Goal: Task Accomplishment & Management: Manage account settings

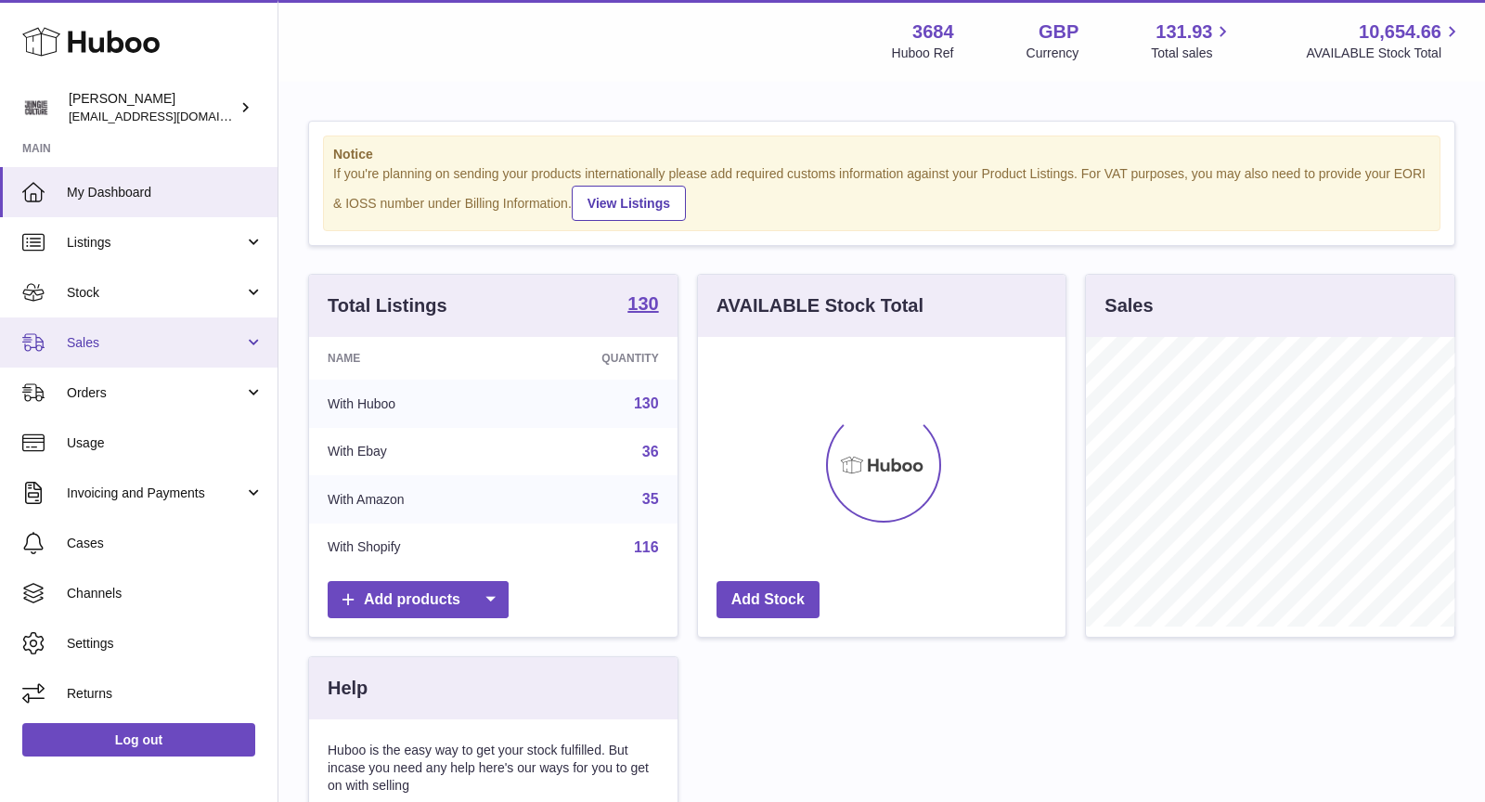
scroll to position [289, 368]
click at [118, 338] on span "Sales" at bounding box center [155, 343] width 177 height 18
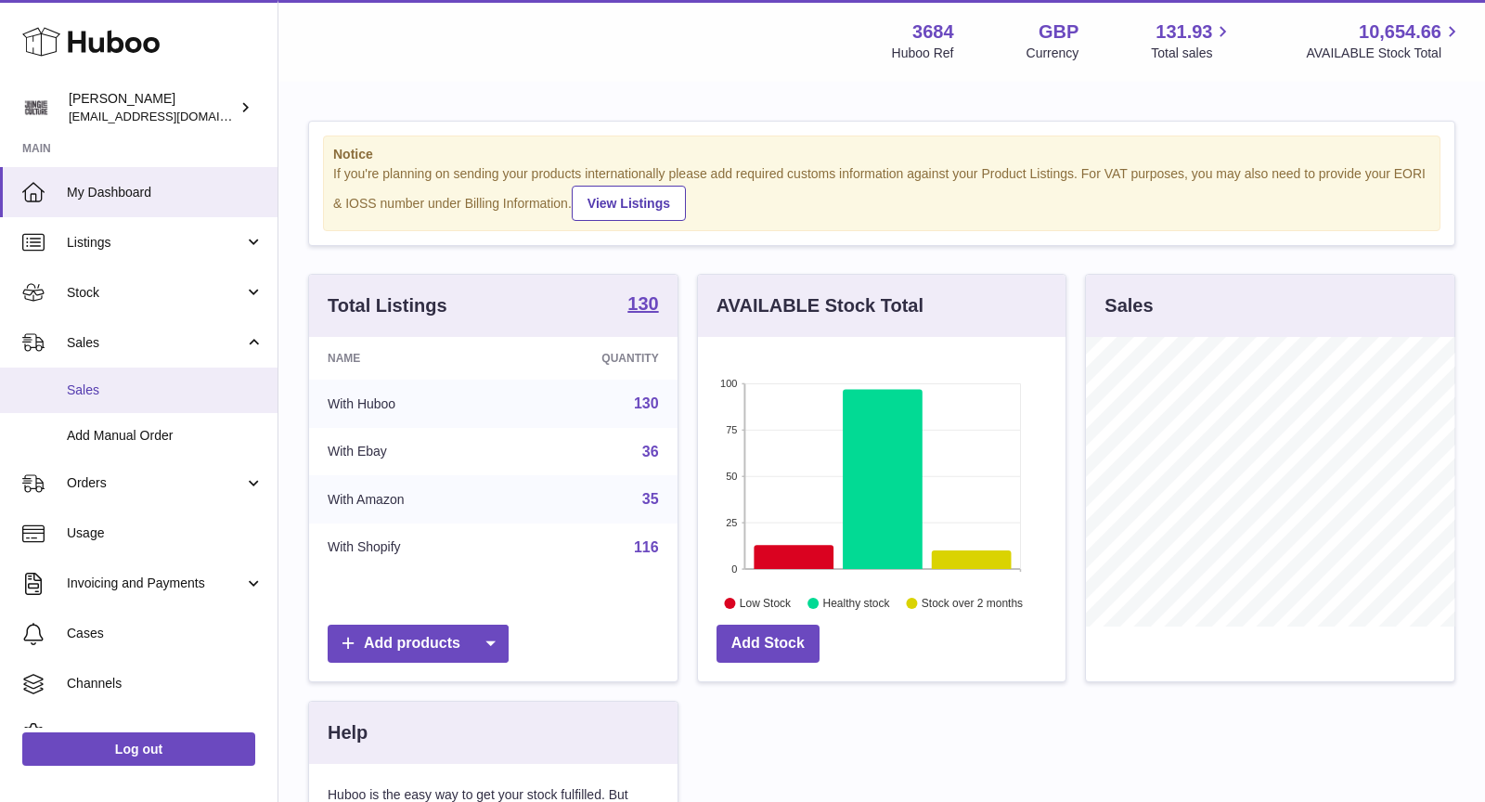
click at [119, 393] on span "Sales" at bounding box center [165, 390] width 197 height 18
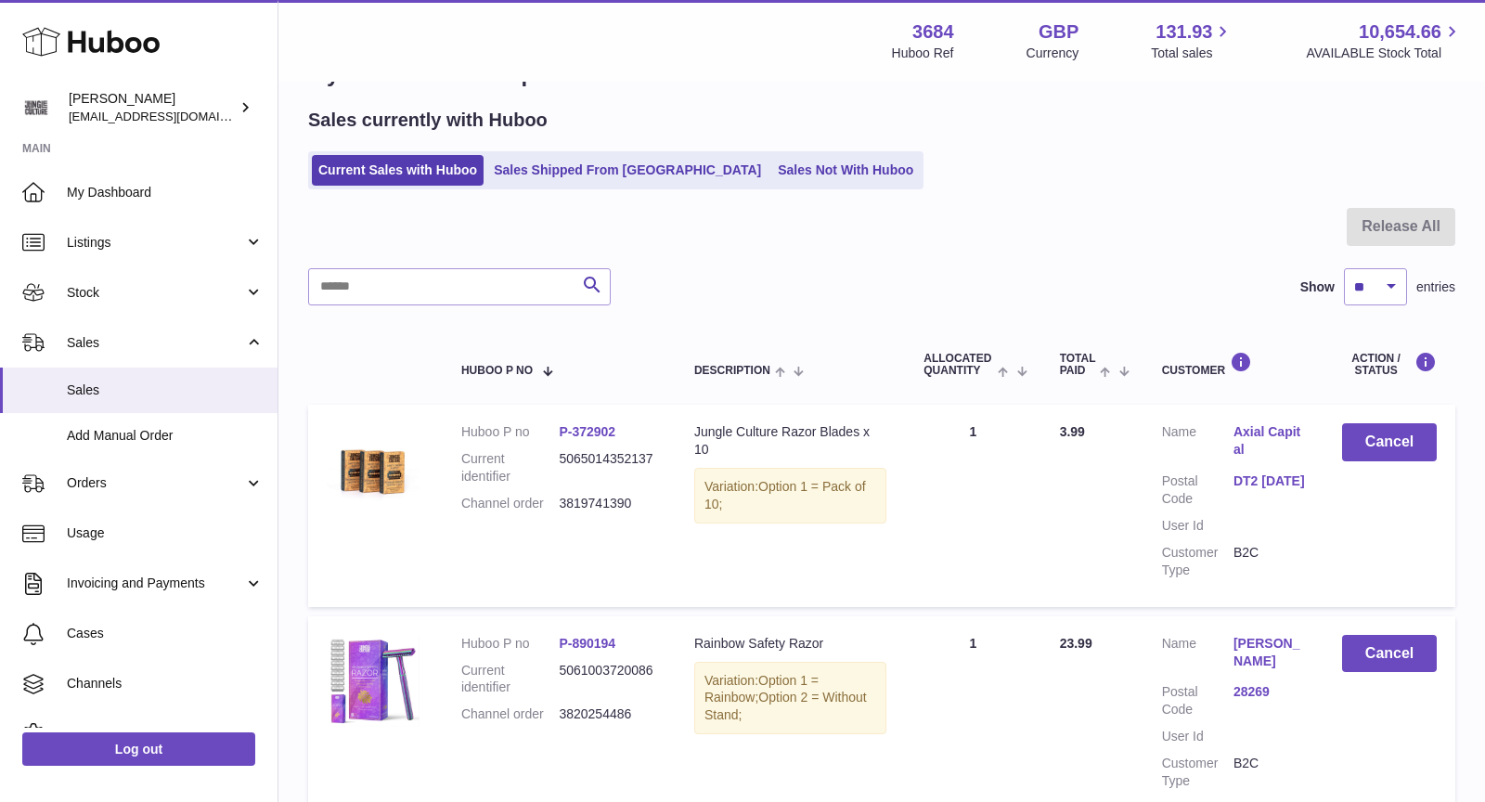
scroll to position [62, 0]
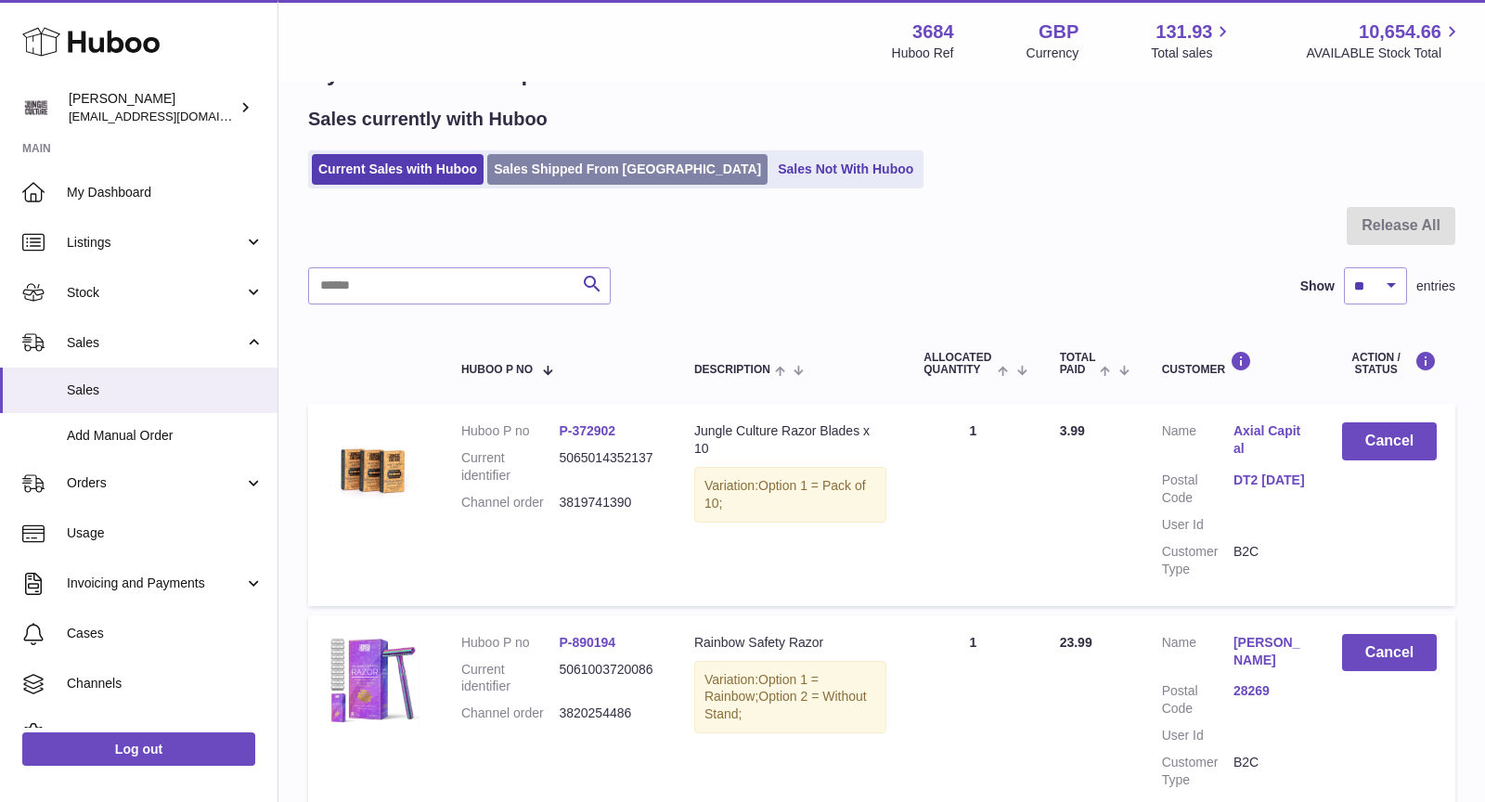
click at [575, 174] on link "Sales Shipped From [GEOGRAPHIC_DATA]" at bounding box center [627, 169] width 280 height 31
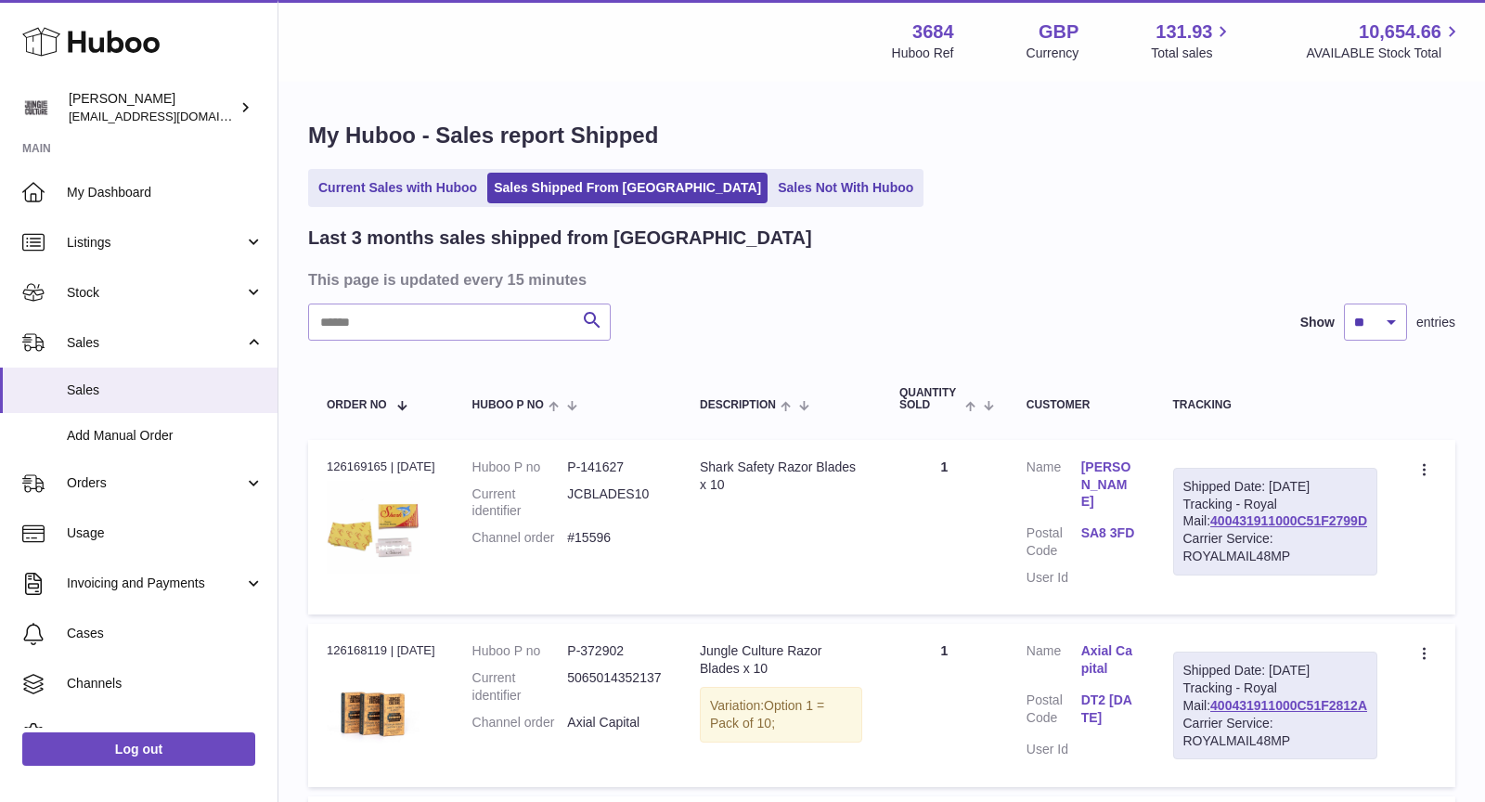
click at [434, 203] on ul "Current Sales with Huboo Sales Shipped From Huboo Sales Not With Huboo" at bounding box center [615, 188] width 615 height 38
click at [417, 183] on link "Current Sales with Huboo" at bounding box center [398, 188] width 172 height 31
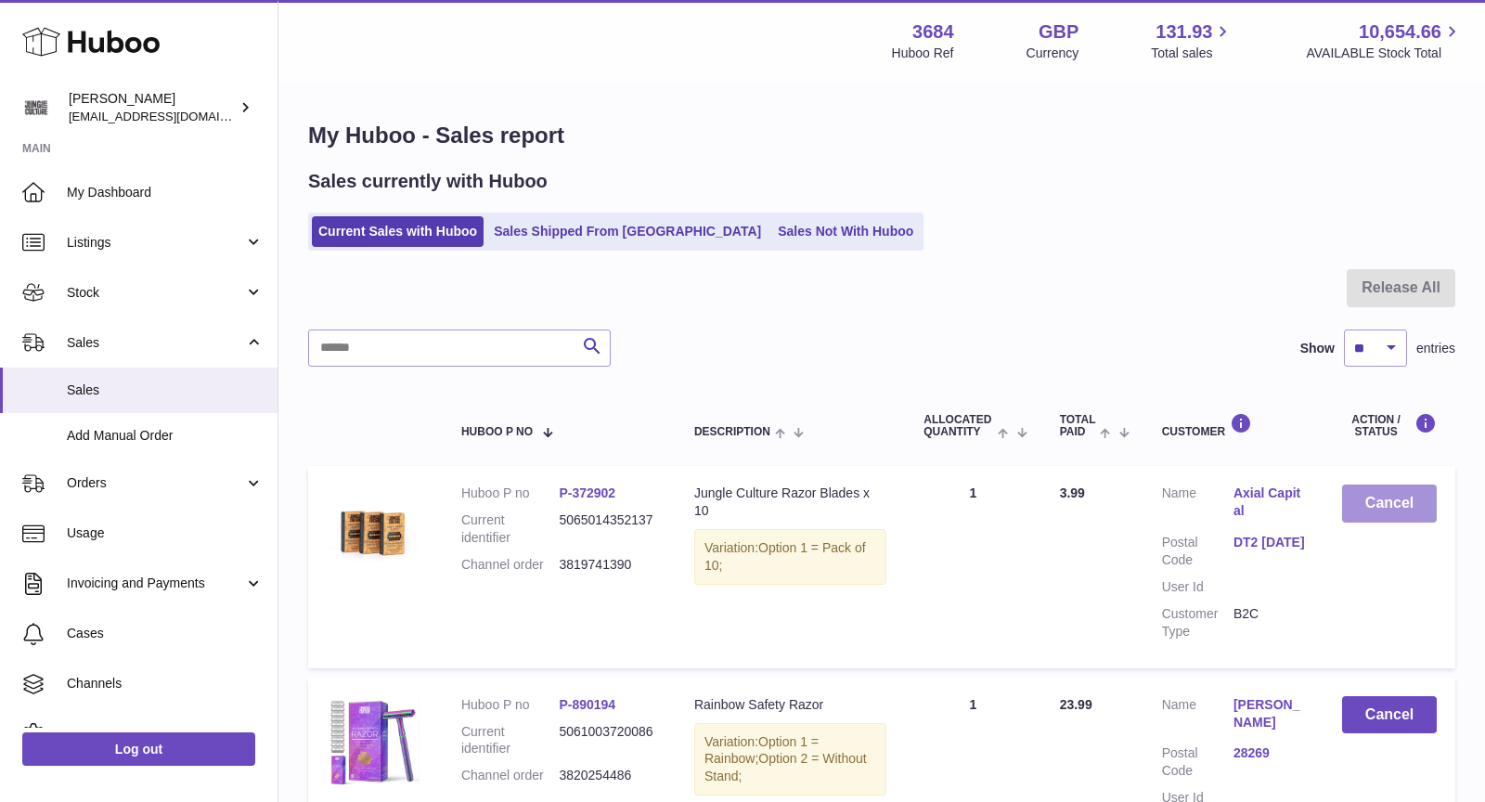
click at [1392, 514] on button "Cancel" at bounding box center [1389, 503] width 95 height 38
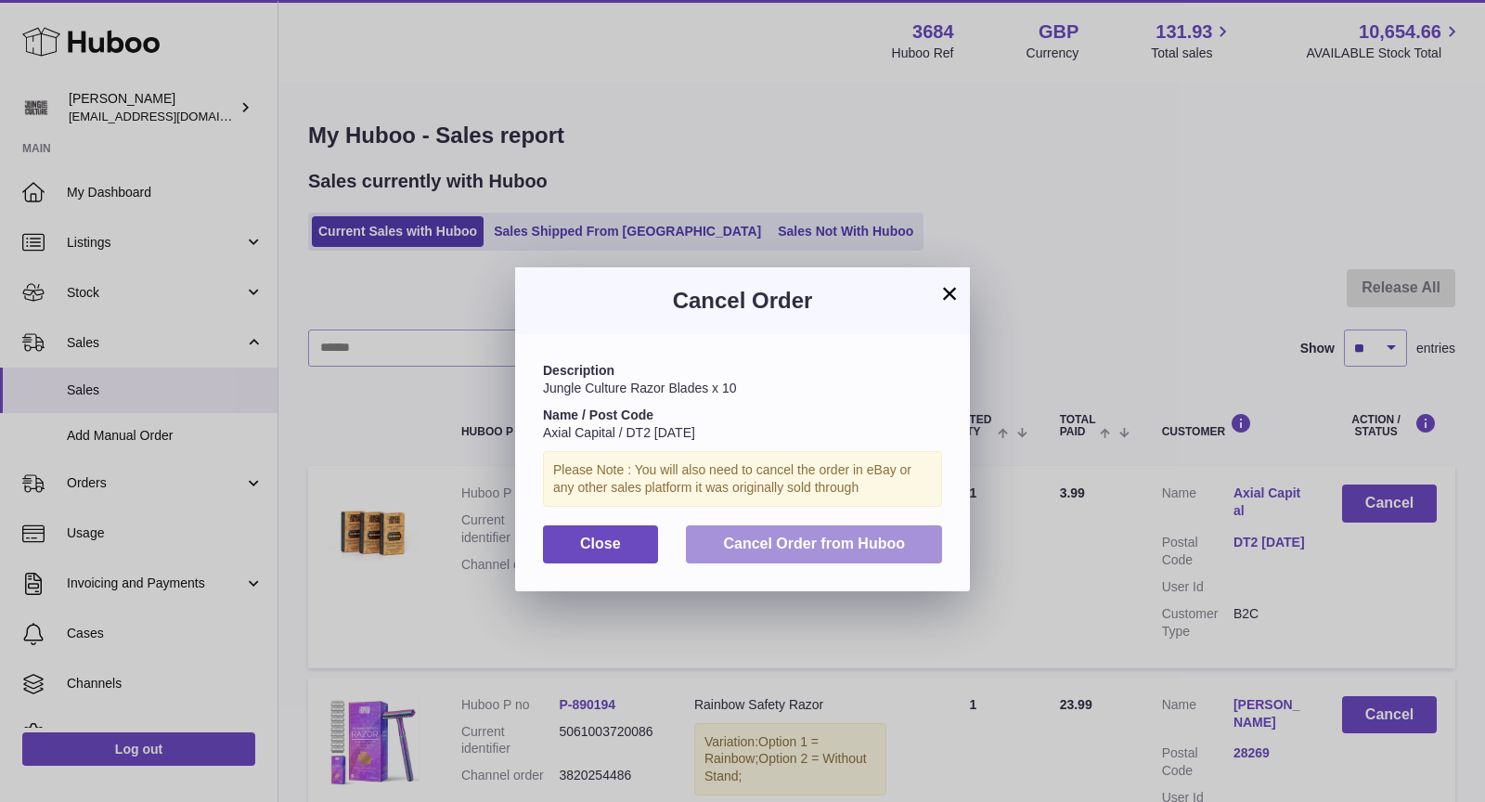
click at [807, 545] on span "Cancel Order from Huboo" at bounding box center [814, 543] width 182 height 16
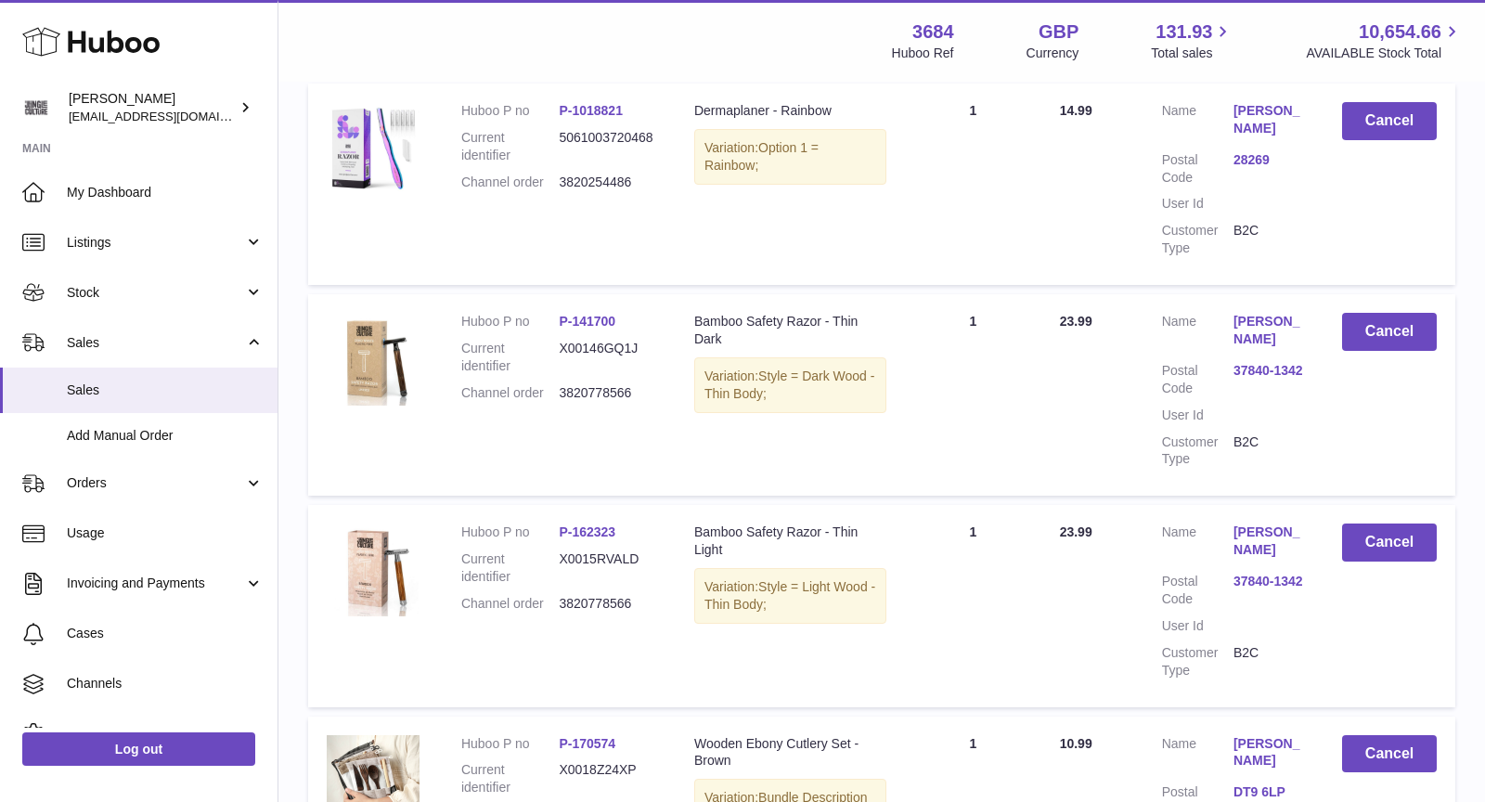
scroll to position [821, 0]
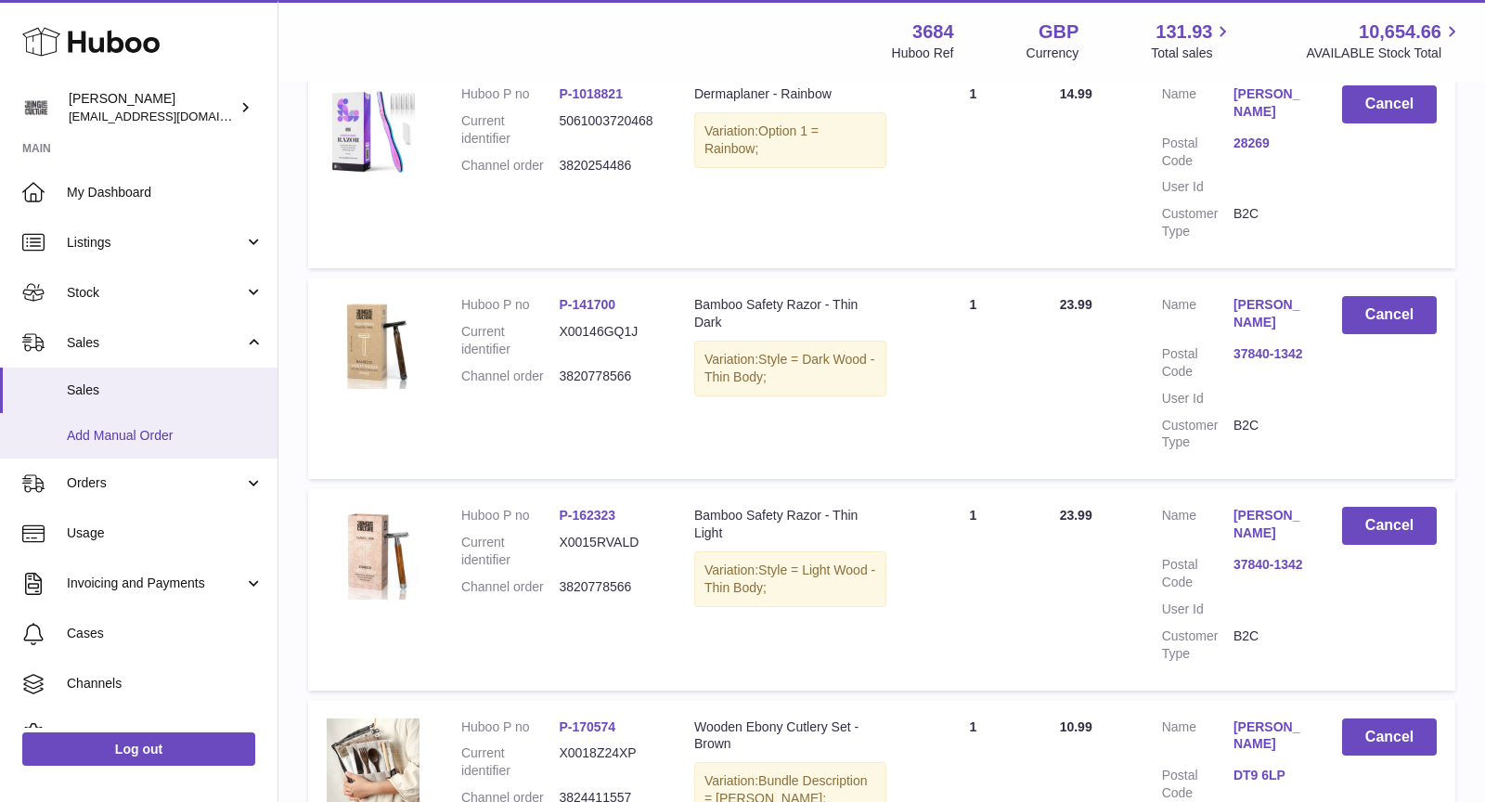
click at [169, 421] on link "Add Manual Order" at bounding box center [138, 435] width 277 height 45
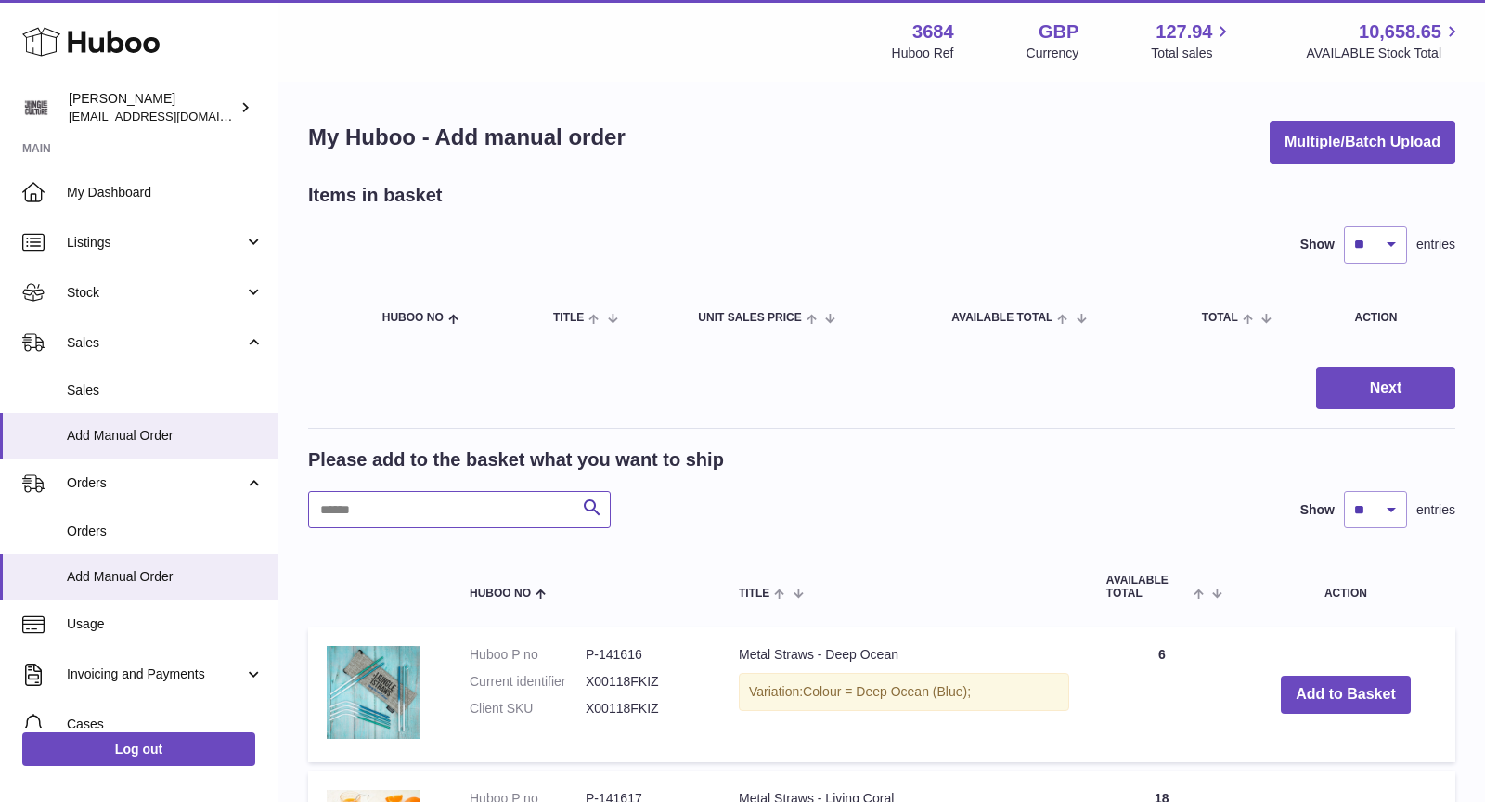
click at [434, 510] on input "text" at bounding box center [459, 509] width 303 height 37
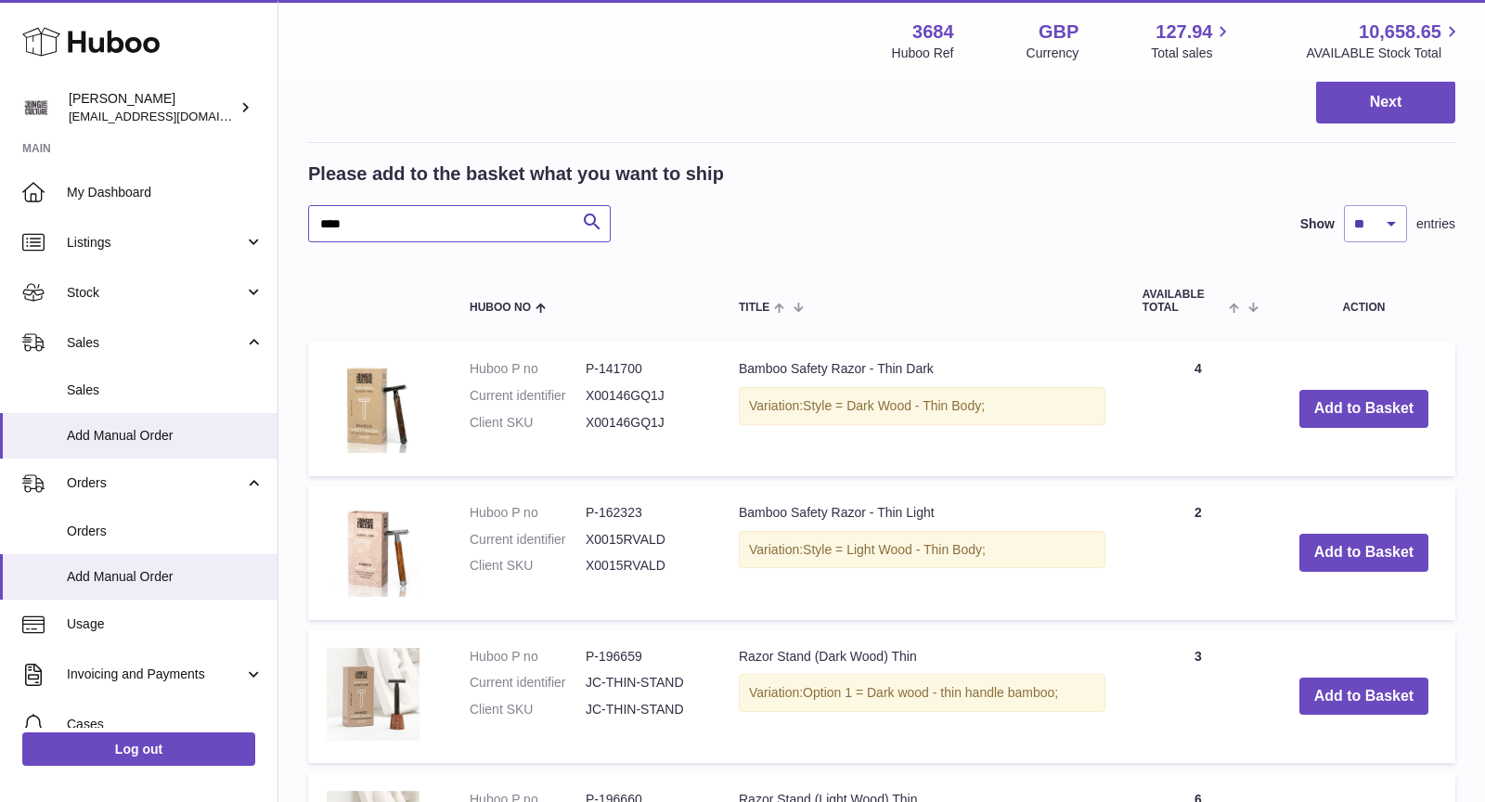
scroll to position [279, 0]
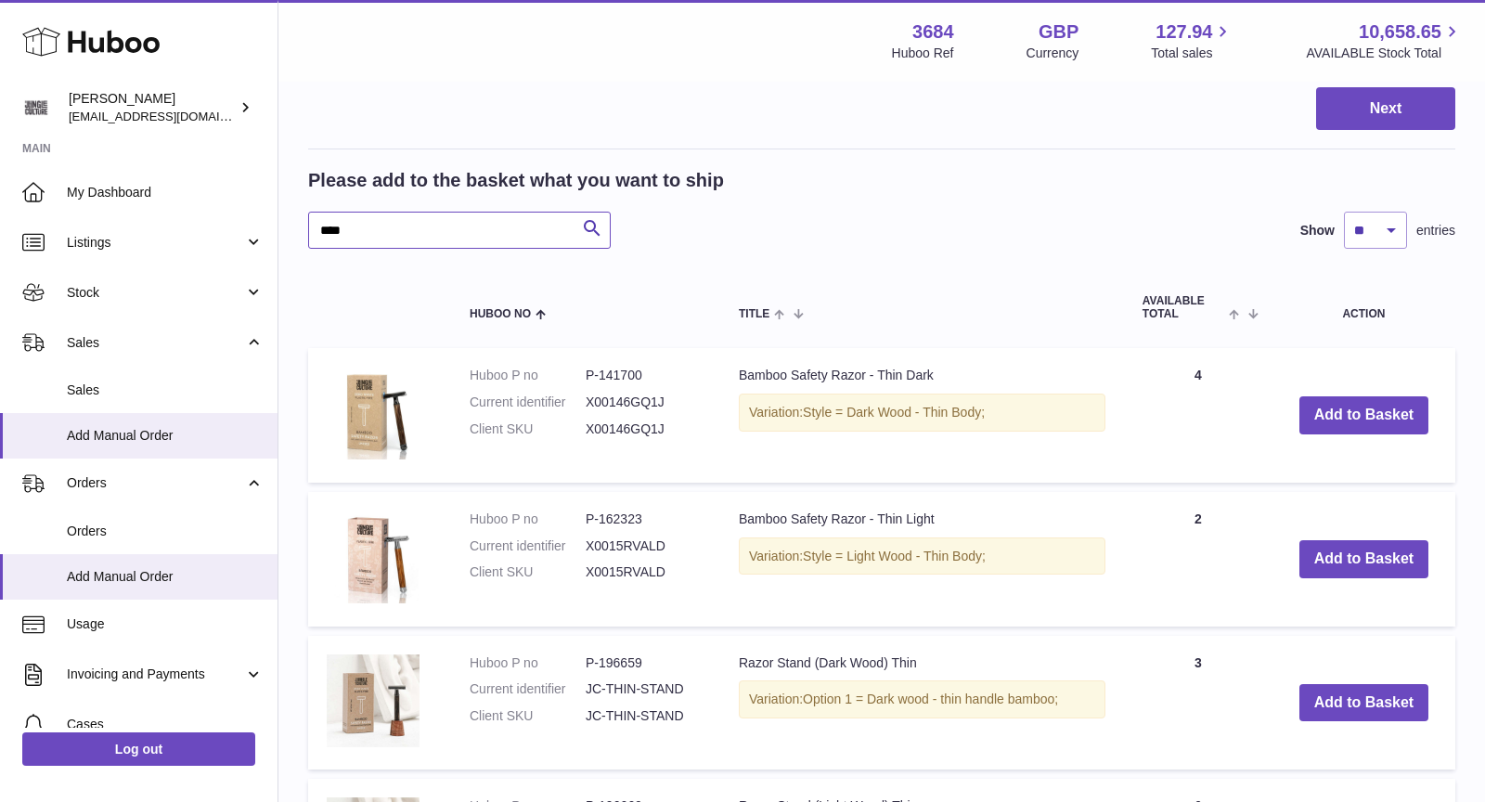
type input "****"
click at [120, 339] on span "Sales" at bounding box center [155, 343] width 177 height 18
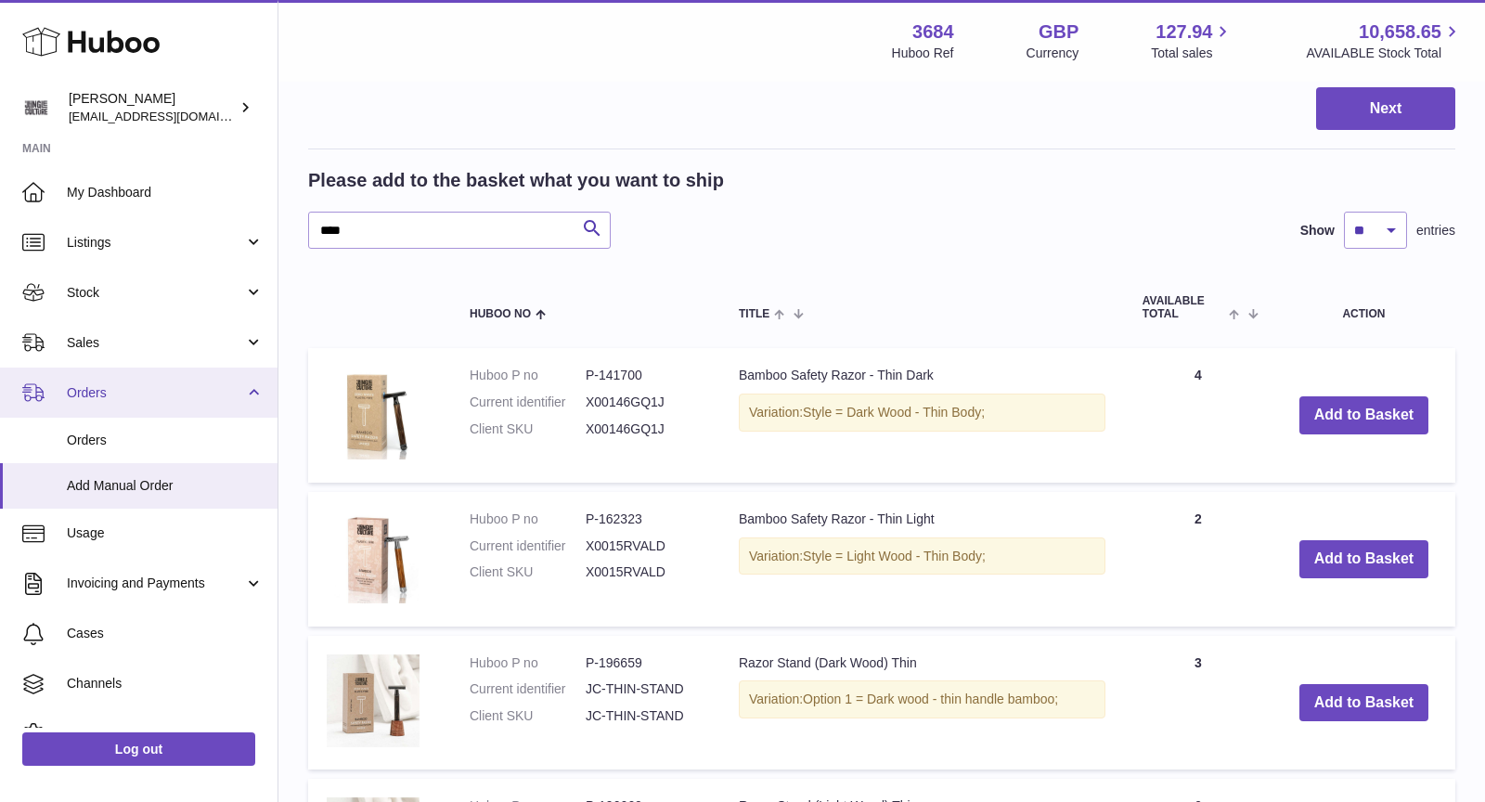
click at [129, 394] on span "Orders" at bounding box center [155, 393] width 177 height 18
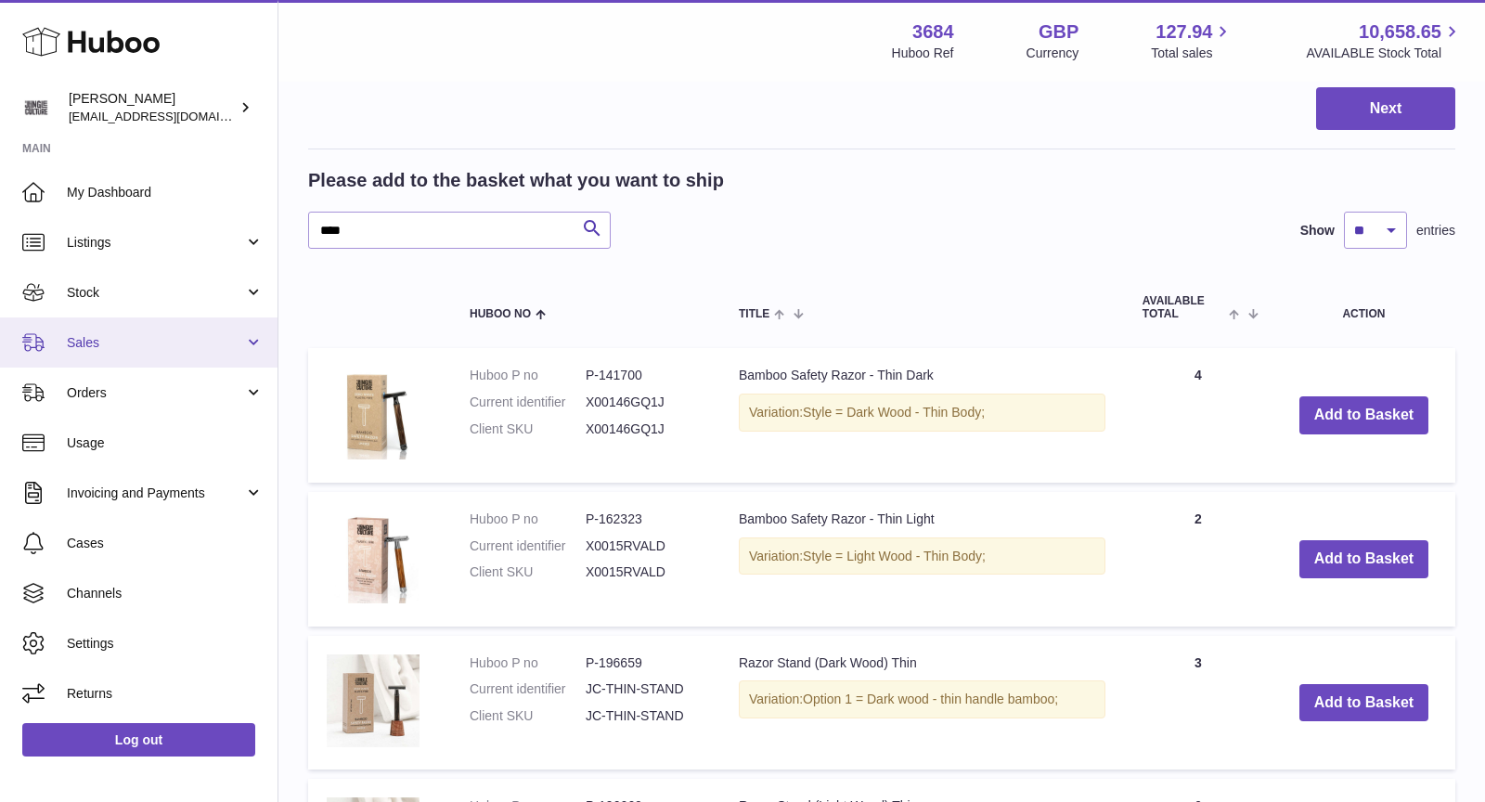
click at [125, 362] on link "Sales" at bounding box center [138, 342] width 277 height 50
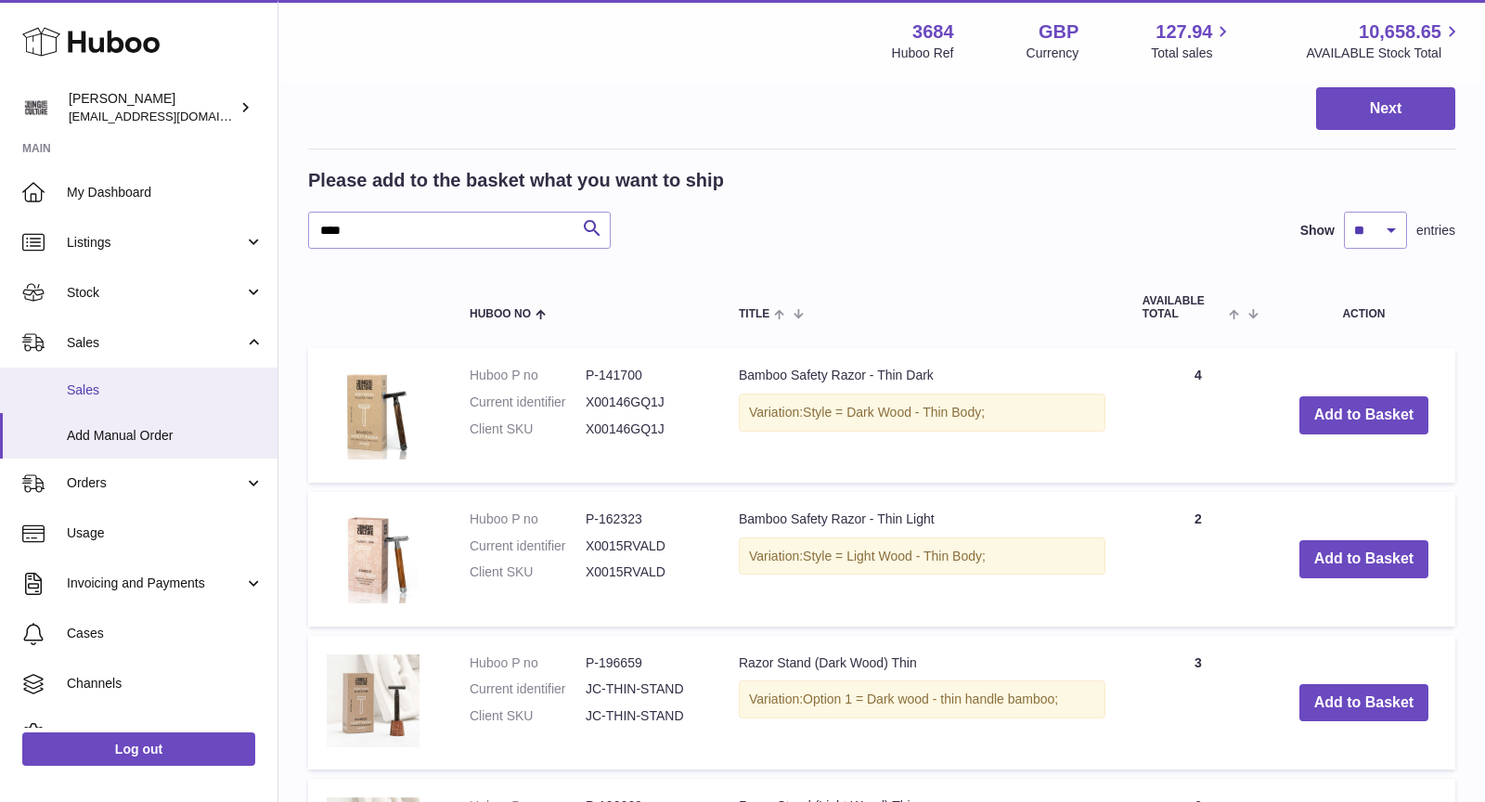
click at [123, 401] on link "Sales" at bounding box center [138, 390] width 277 height 45
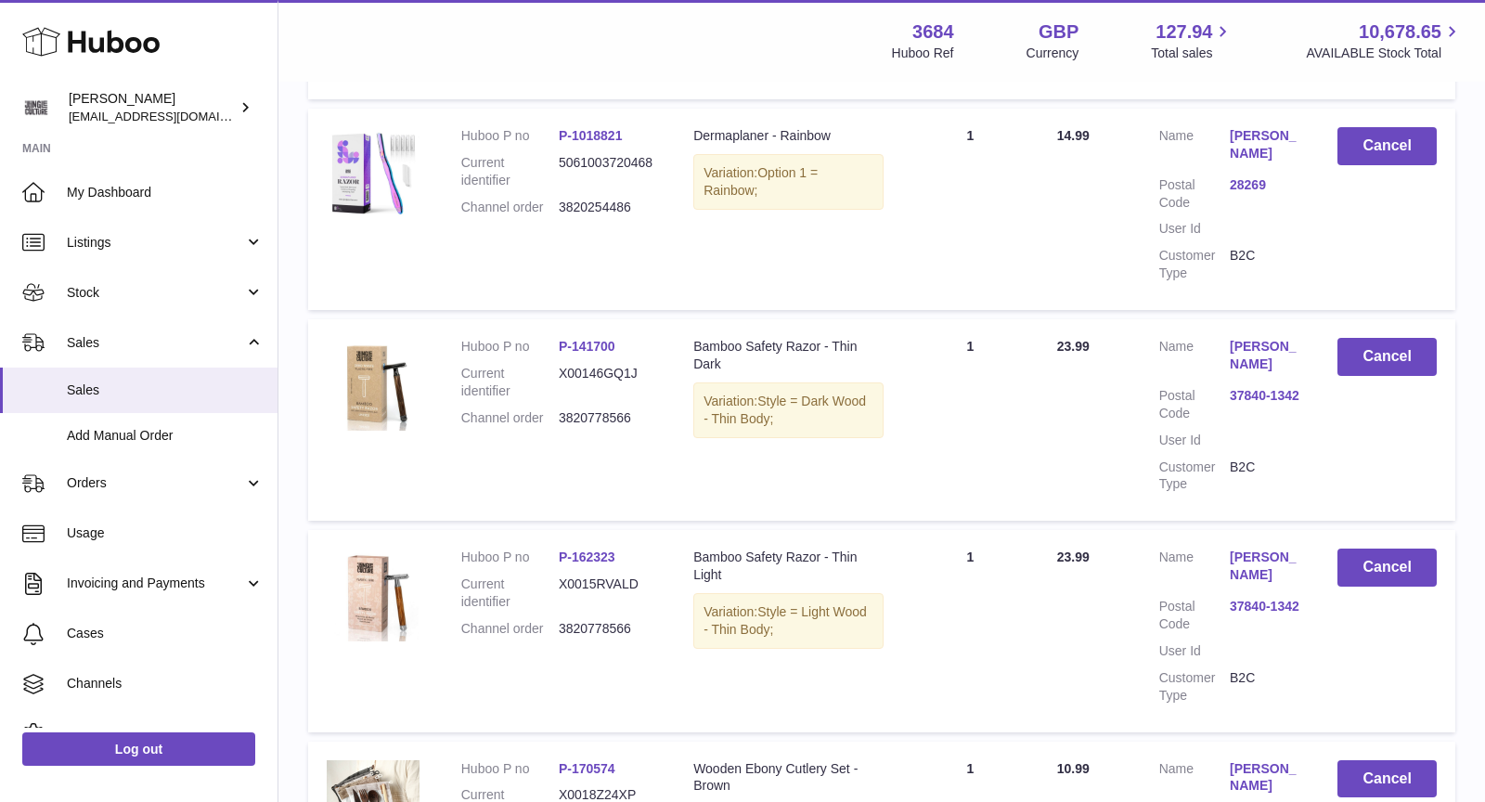
scroll to position [1638, 0]
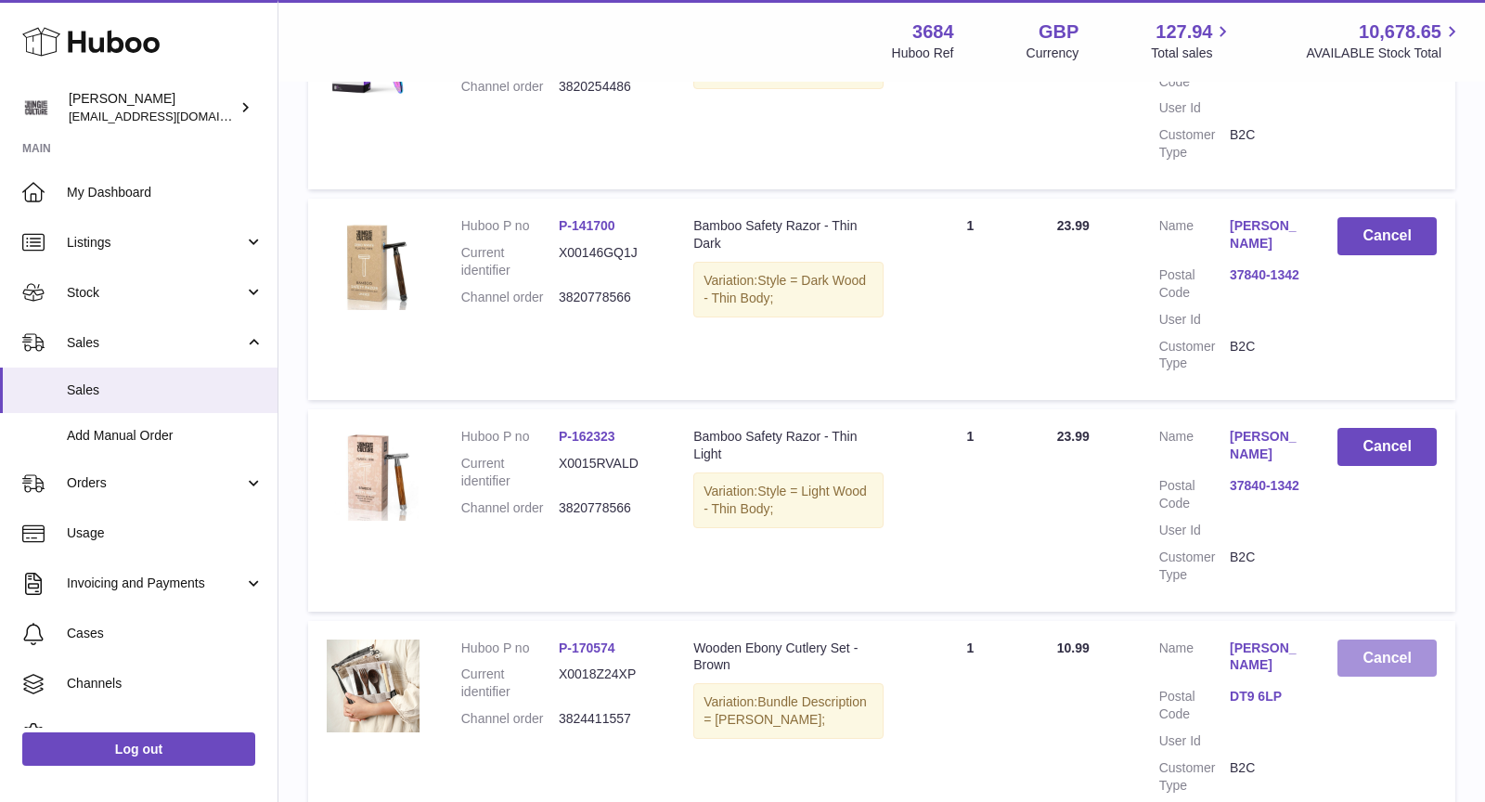
click at [1398, 639] on button "Cancel" at bounding box center [1386, 658] width 99 height 38
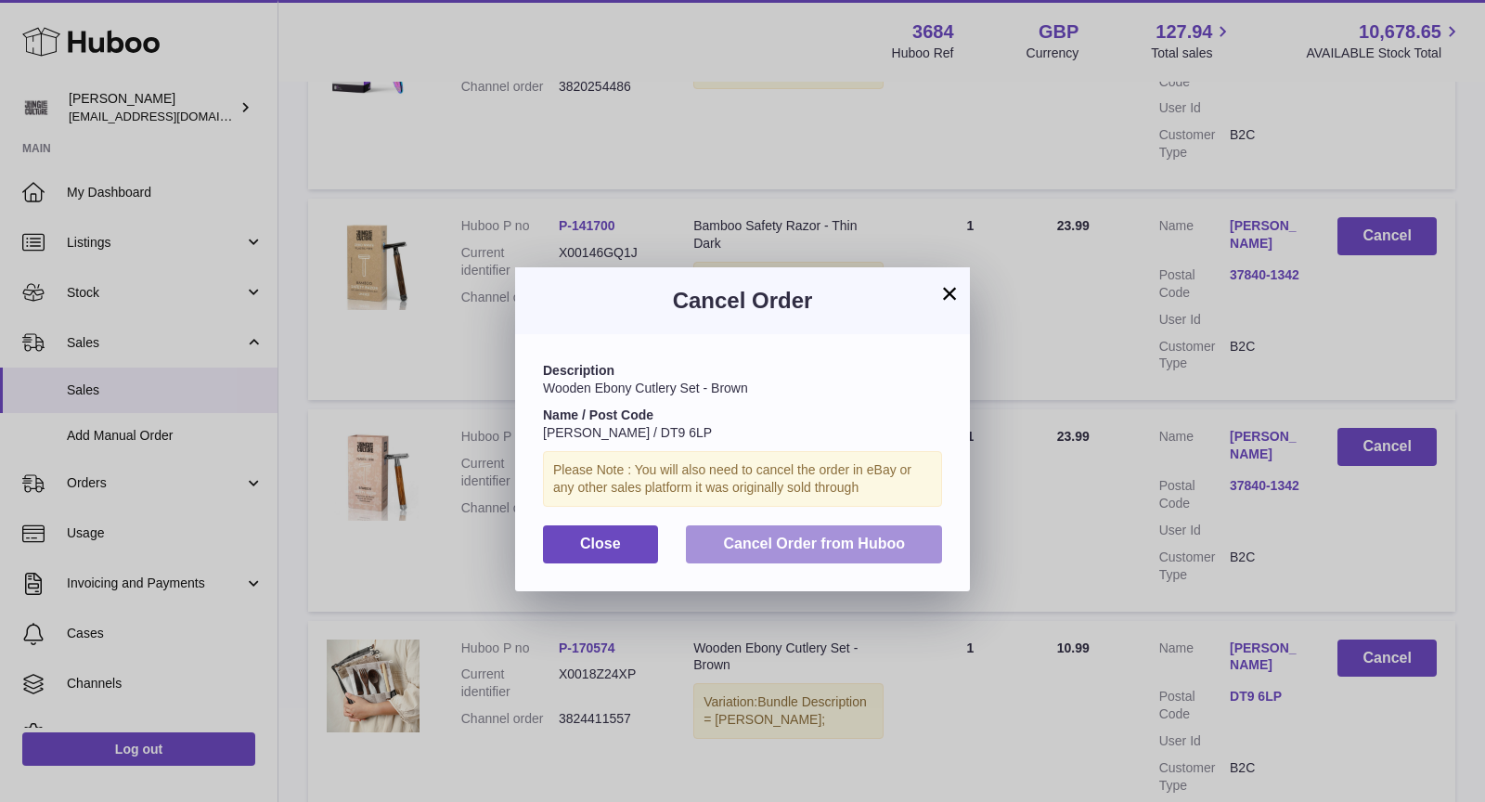
click at [853, 541] on span "Cancel Order from Huboo" at bounding box center [814, 543] width 182 height 16
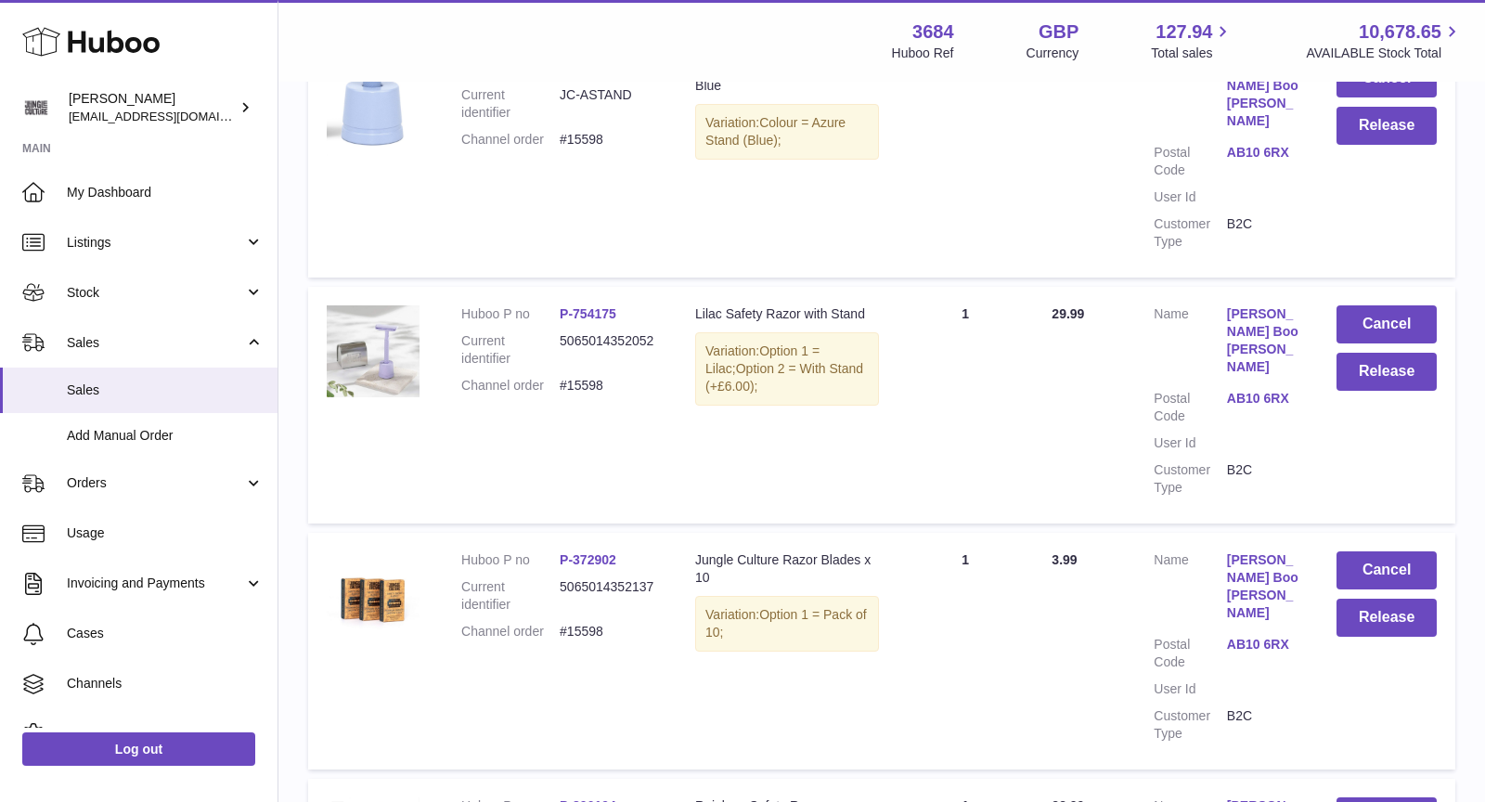
scroll to position [0, 0]
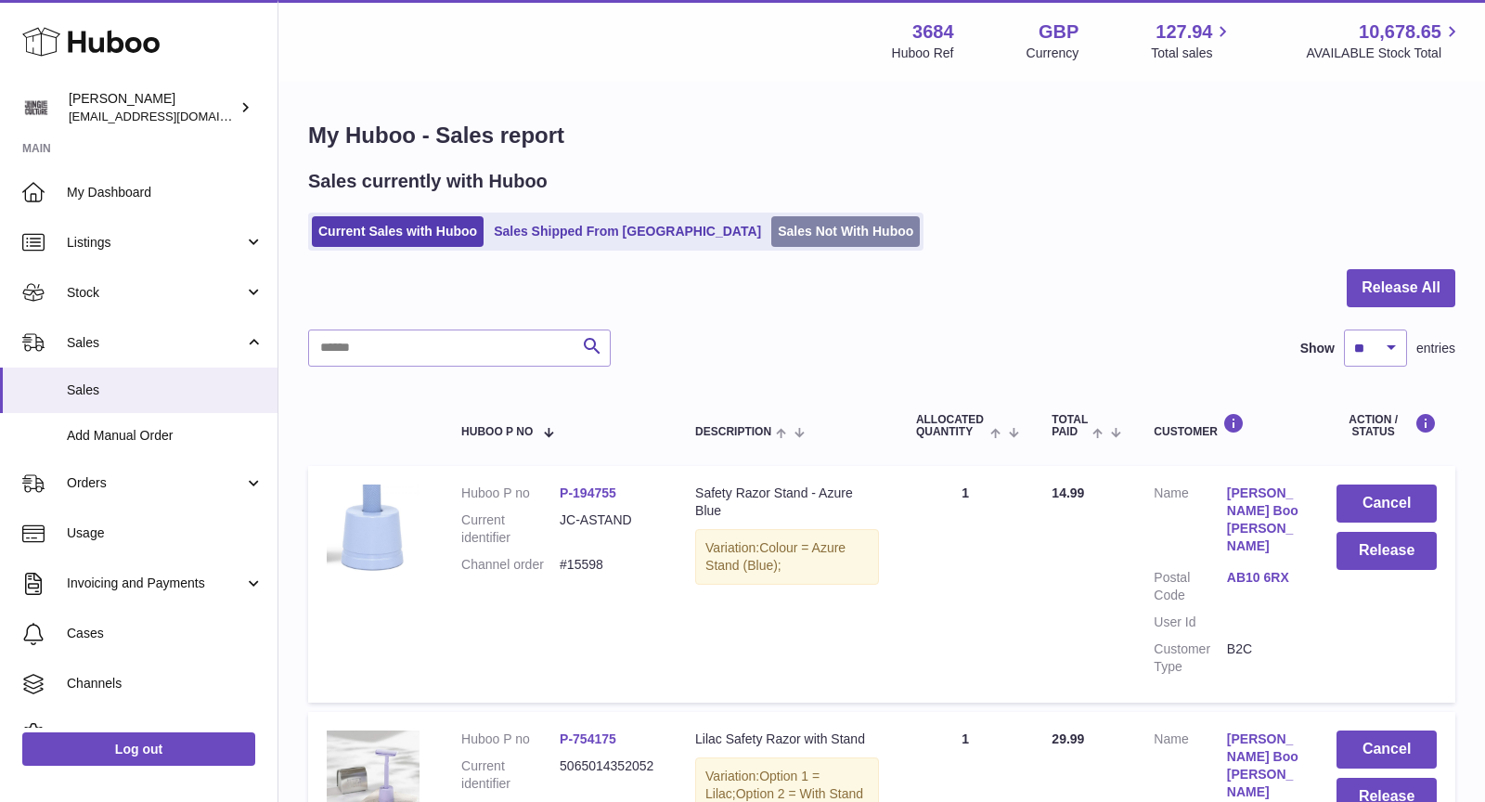
click at [771, 231] on link "Sales Not With Huboo" at bounding box center [845, 231] width 148 height 31
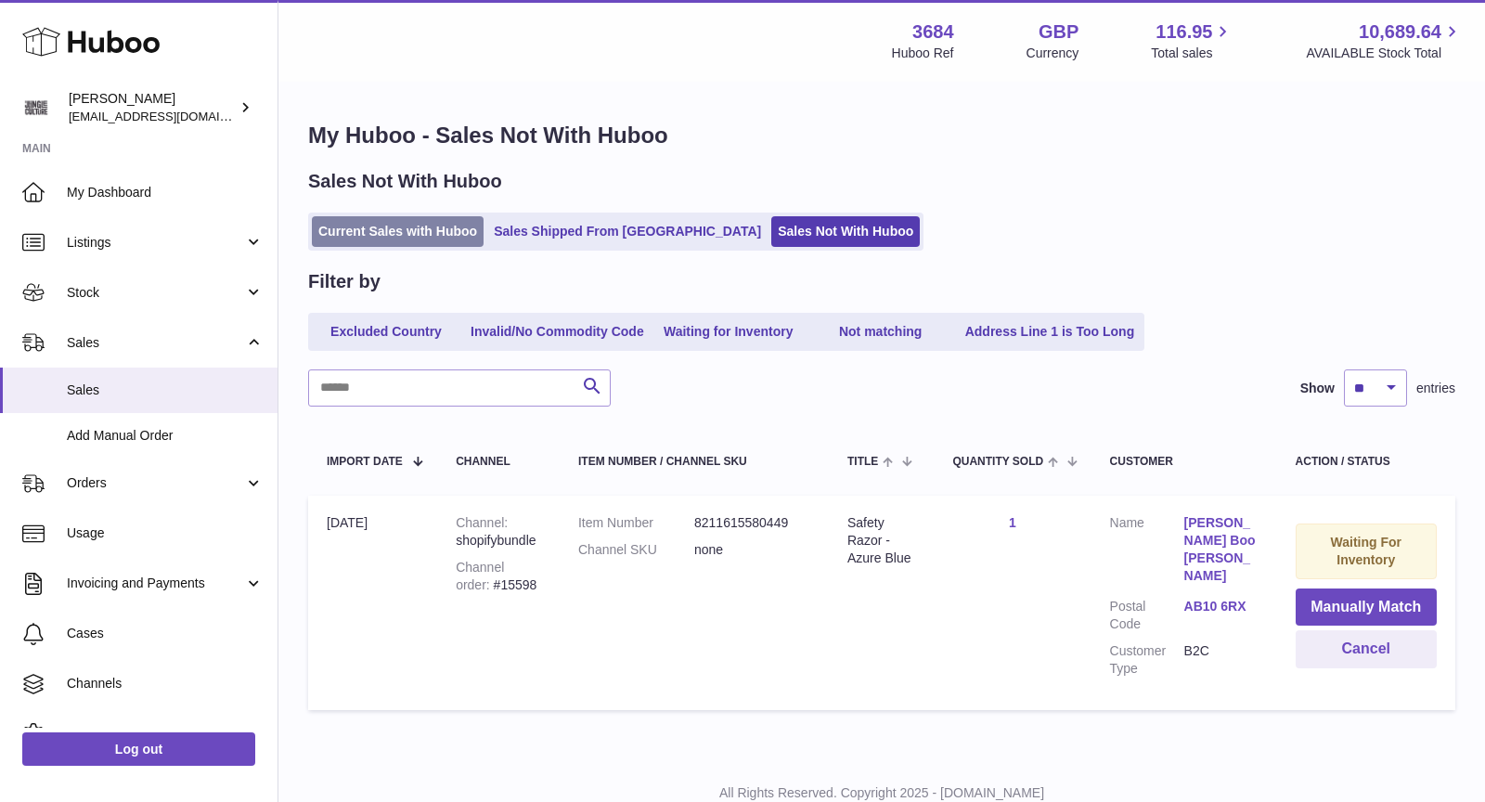
click at [407, 216] on link "Current Sales with Huboo" at bounding box center [398, 231] width 172 height 31
